Goal: Information Seeking & Learning: Learn about a topic

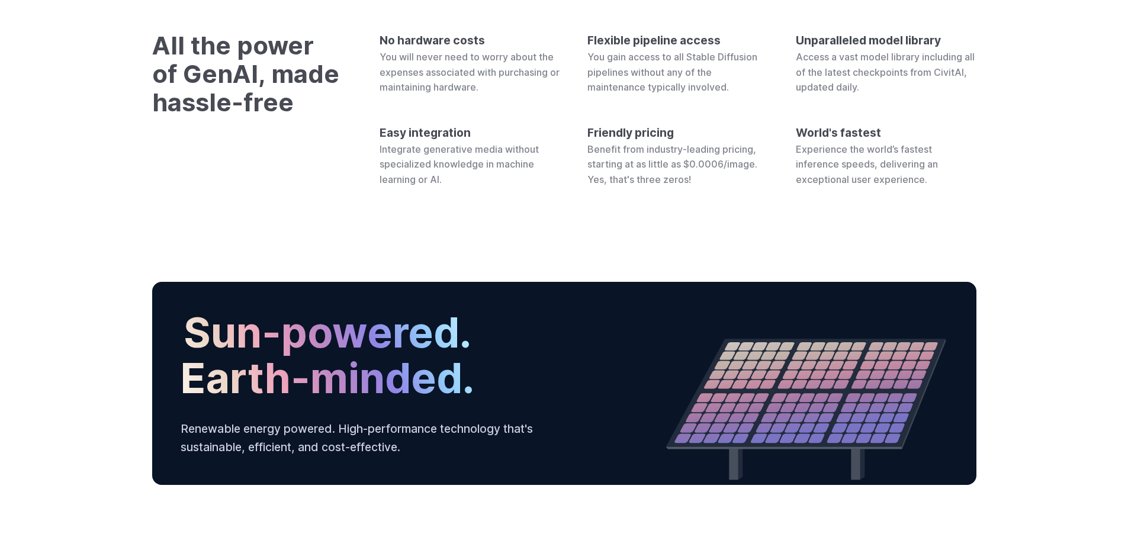
scroll to position [4538, 0]
